Goal: Task Accomplishment & Management: Use online tool/utility

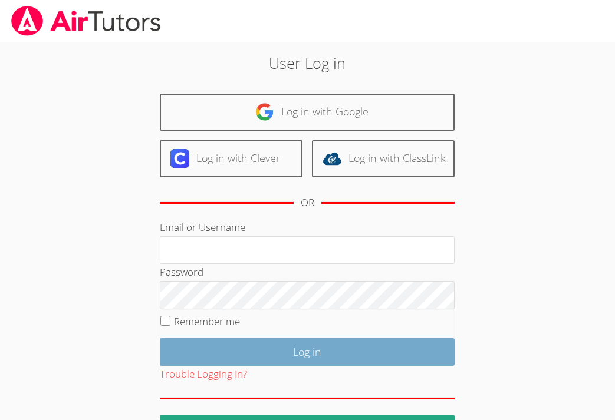
type input "[PERSON_NAME][EMAIL_ADDRESS][PERSON_NAME][DOMAIN_NAME]"
click at [274, 349] on input "Log in" at bounding box center [307, 352] width 295 height 28
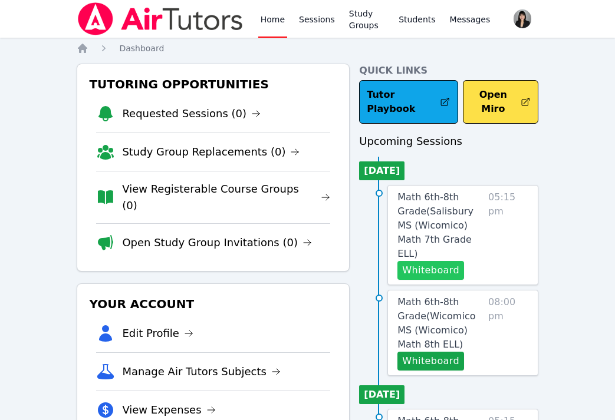
click at [436, 261] on button "Whiteboard" at bounding box center [430, 270] width 67 height 19
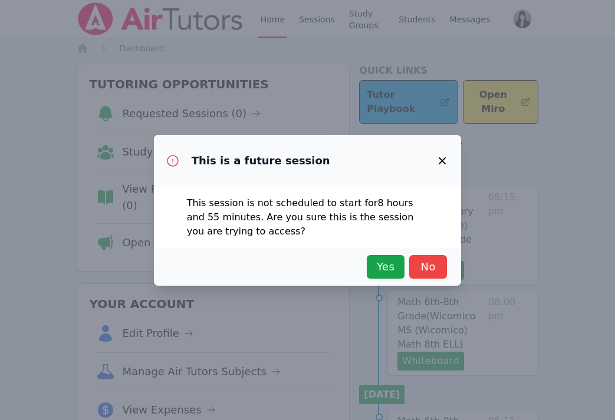
click at [448, 157] on icon "button" at bounding box center [442, 161] width 14 height 14
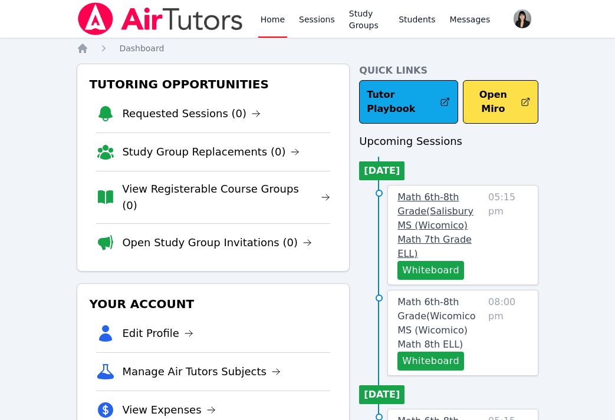
click at [433, 208] on span "Math 6th-8th Grade ( [GEOGRAPHIC_DATA] (Wicomico) Math 7th Grade ELL )" at bounding box center [435, 226] width 76 height 68
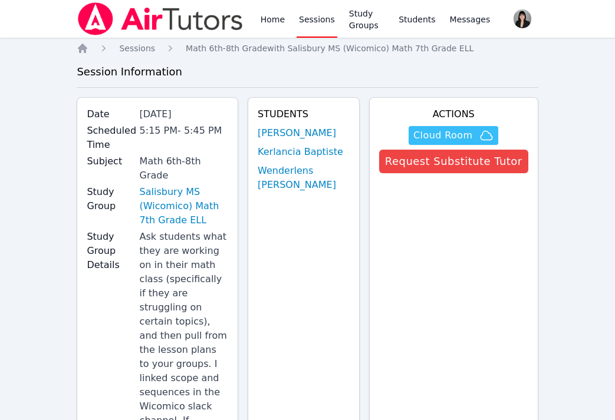
click at [450, 135] on span "Cloud Room" at bounding box center [442, 136] width 59 height 14
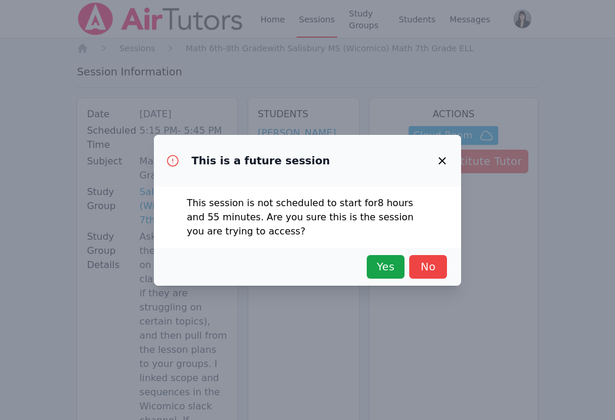
click at [440, 163] on icon "button" at bounding box center [442, 160] width 7 height 7
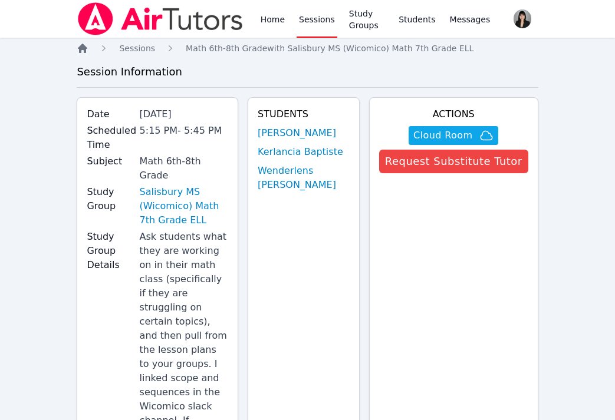
click at [78, 50] on icon "Breadcrumb" at bounding box center [83, 48] width 12 height 12
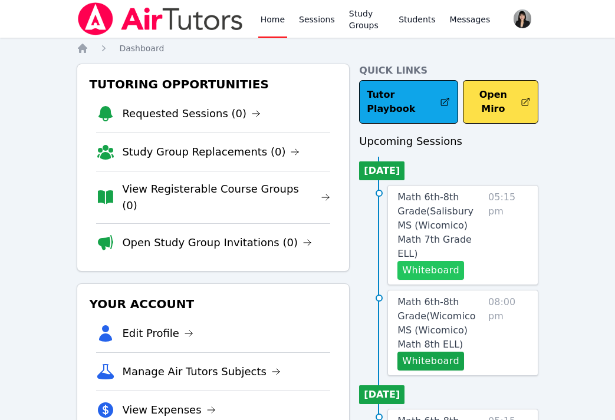
click at [443, 263] on button "Whiteboard" at bounding box center [430, 270] width 67 height 19
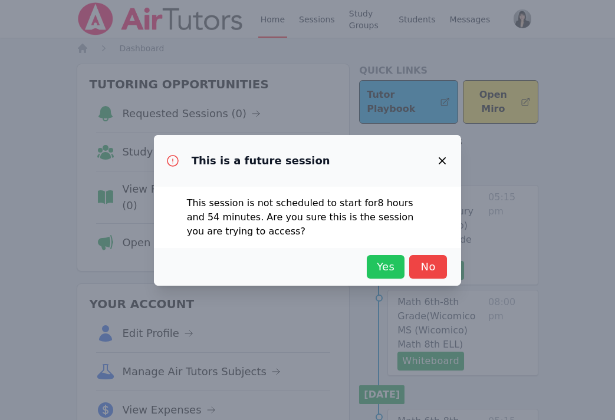
click at [397, 266] on span "Yes" at bounding box center [386, 267] width 26 height 17
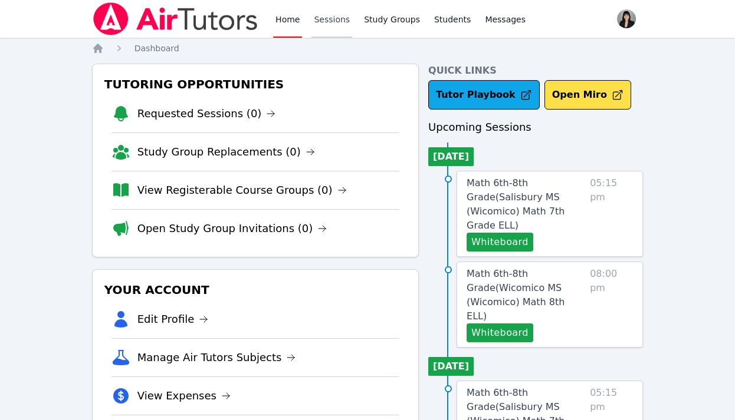
click at [324, 17] on link "Sessions" at bounding box center [331, 19] width 41 height 38
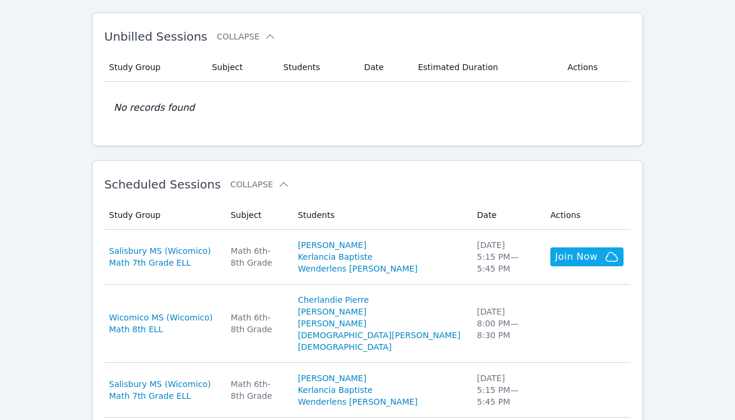
scroll to position [277, 0]
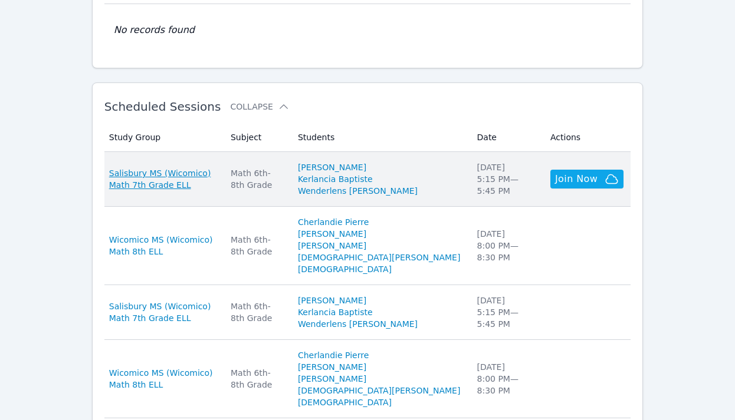
click at [216, 180] on span "Salisbury MS (Wicomico) Math 7th Grade ELL" at bounding box center [162, 179] width 107 height 24
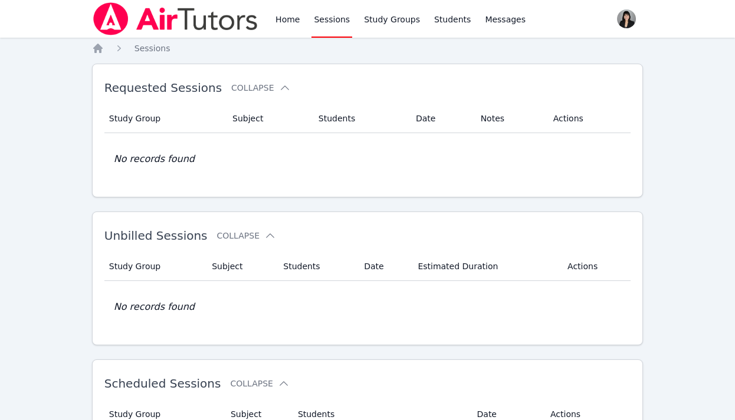
scroll to position [277, 0]
